Goal: Find contact information: Find contact information

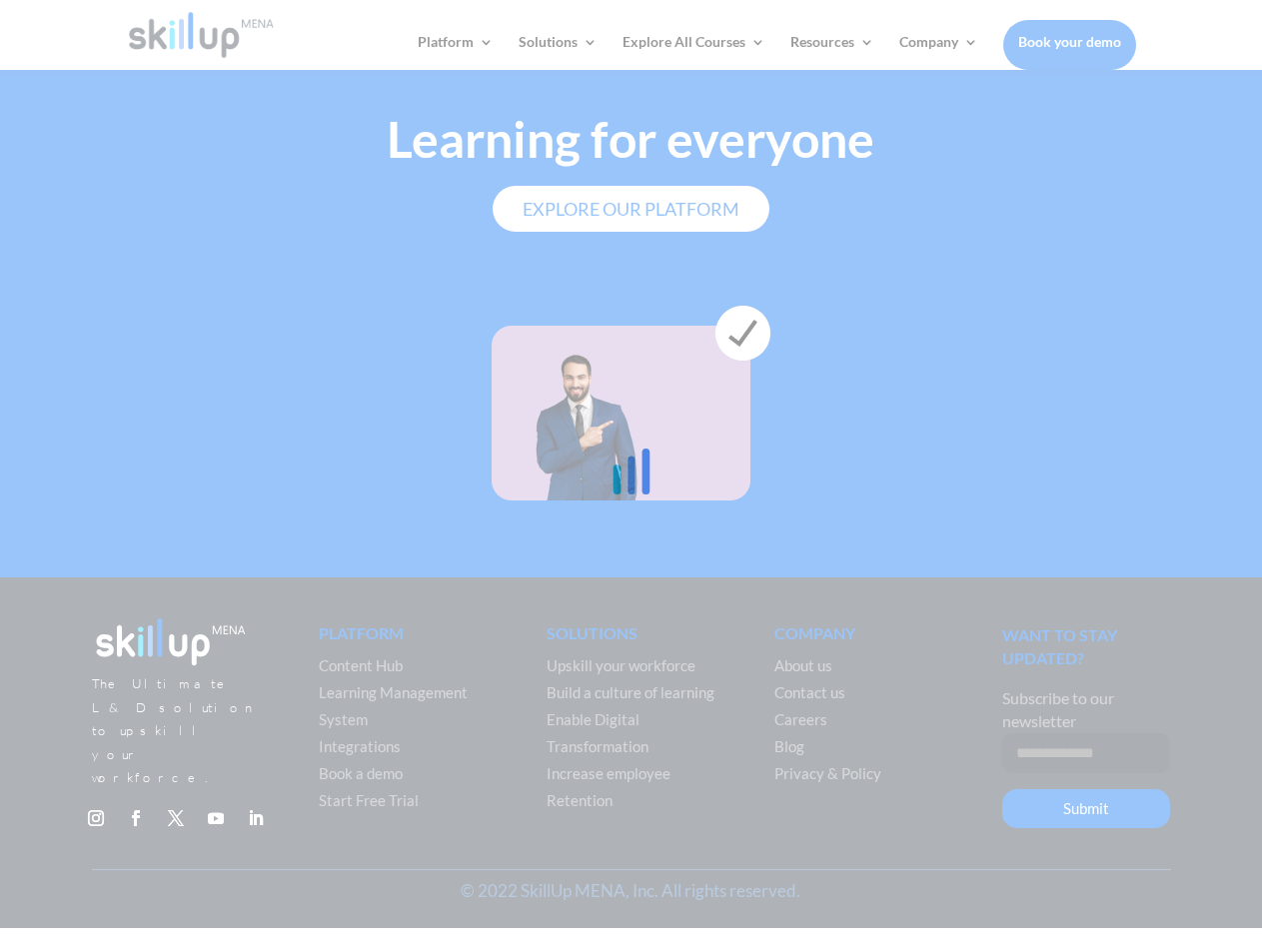
scroll to position [5575, 0]
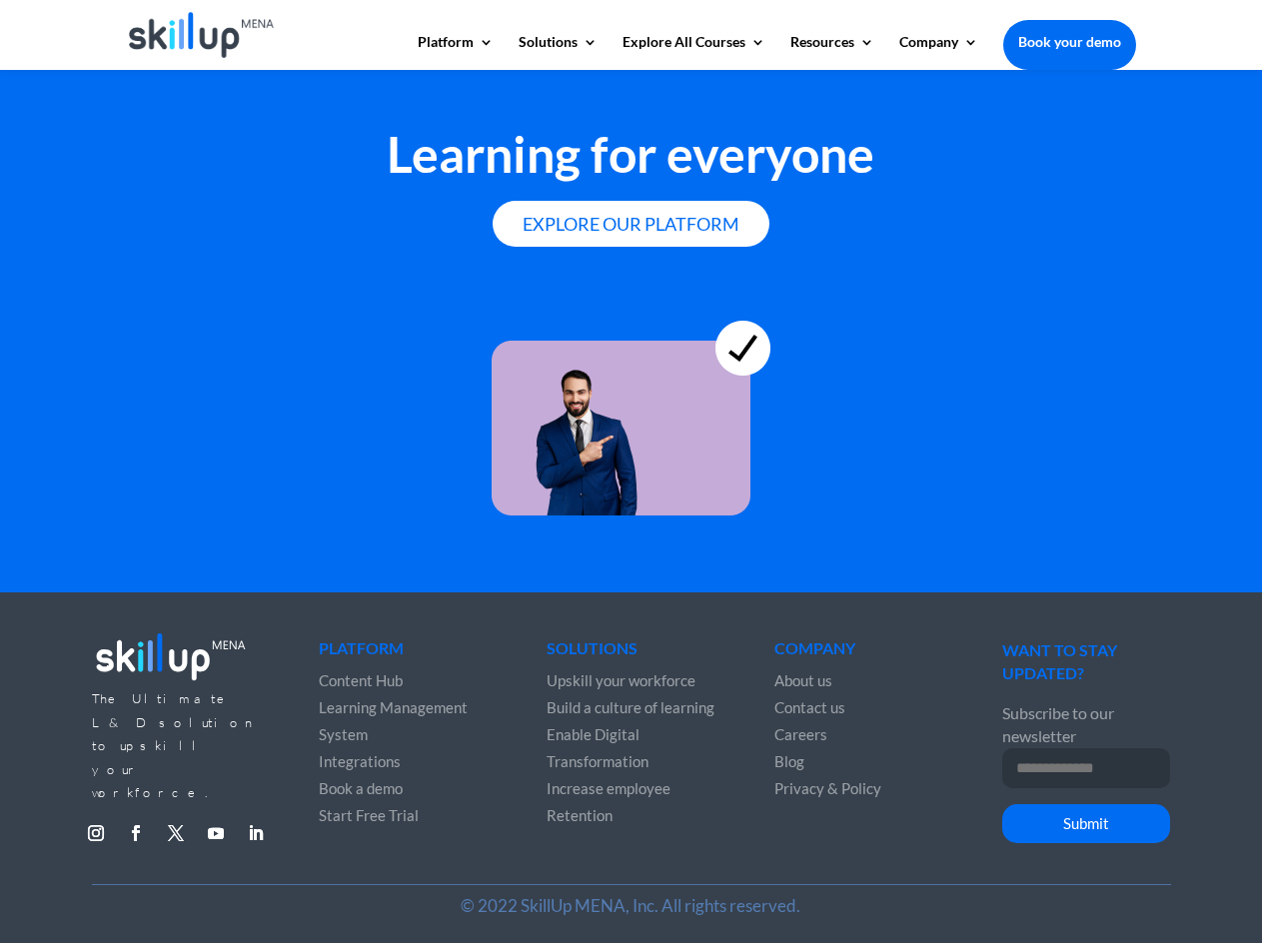
click at [799, 709] on span "Contact us" at bounding box center [809, 707] width 71 height 18
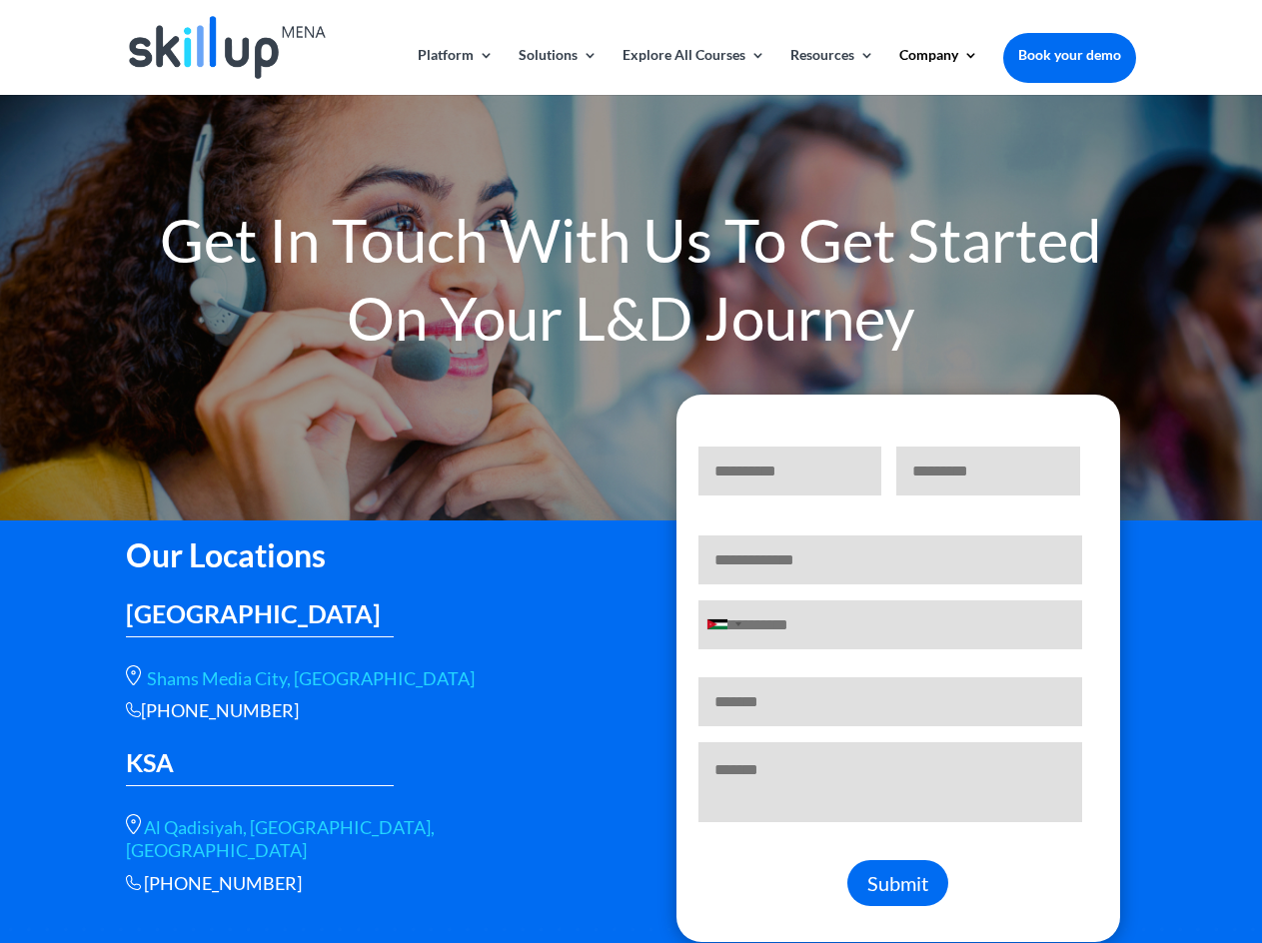
click at [187, 50] on img at bounding box center [227, 47] width 196 height 63
